Goal: Find specific page/section

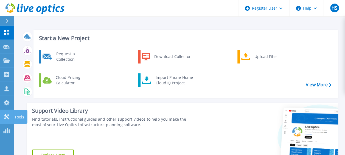
click at [6, 116] on icon at bounding box center [6, 116] width 5 height 5
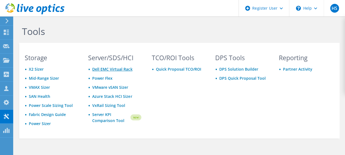
click at [122, 68] on link "Dell EMC Virtual Rack" at bounding box center [112, 68] width 40 height 5
click at [53, 114] on link "Fabric Design Guide" at bounding box center [47, 114] width 37 height 5
click at [47, 113] on link "Fabric Design Guide" at bounding box center [47, 114] width 37 height 5
click at [49, 114] on link "Fabric Design Guide" at bounding box center [47, 114] width 37 height 5
